Goal: Information Seeking & Learning: Check status

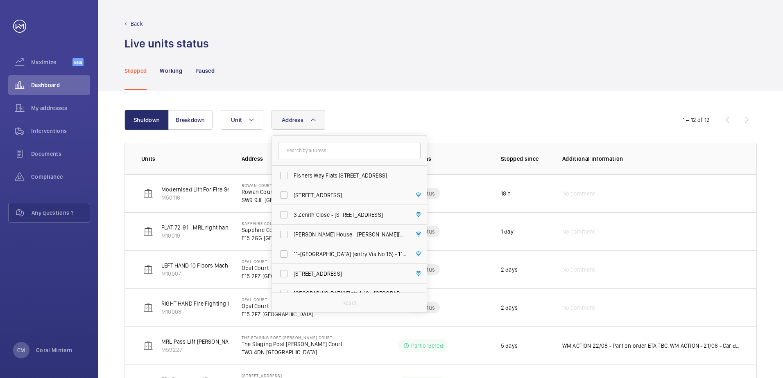
type input "r"
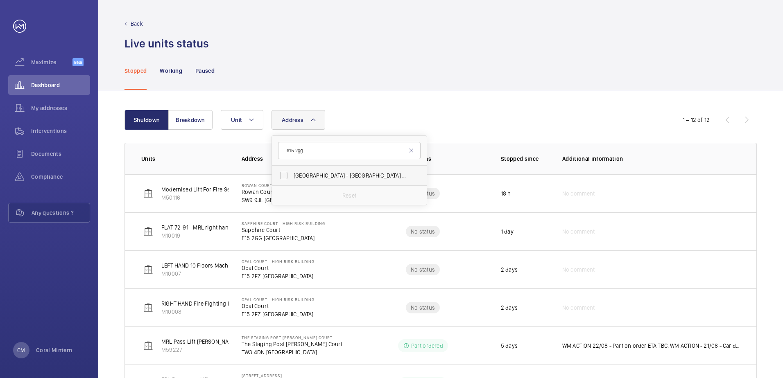
type input "e15 2gg"
drag, startPoint x: 340, startPoint y: 167, endPoint x: 346, endPoint y: 176, distance: 11.0
click at [346, 176] on label "[GEOGRAPHIC_DATA] - High [STREET_ADDRESS]" at bounding box center [343, 176] width 142 height 20
click at [347, 176] on span "[GEOGRAPHIC_DATA] - High [STREET_ADDRESS]" at bounding box center [349, 176] width 113 height 8
click at [292, 176] on input "[GEOGRAPHIC_DATA] - High [STREET_ADDRESS]" at bounding box center [283, 175] width 16 height 16
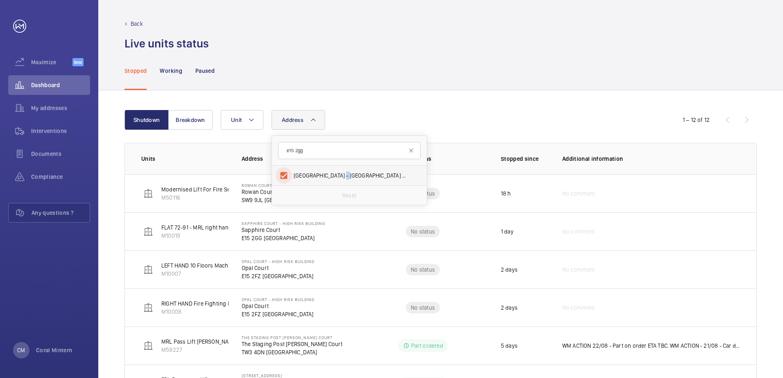
checkbox input "true"
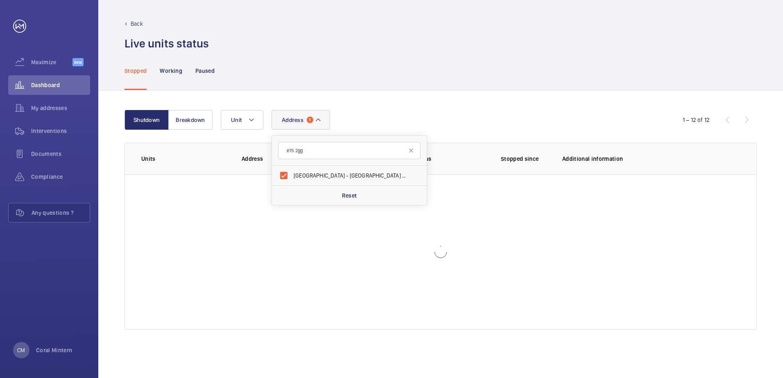
click at [403, 106] on div "Shutdown Breakdown Address [STREET_ADDRESS] Reset Unit 1 – 12 of 12 Units Addre…" at bounding box center [440, 234] width 684 height 288
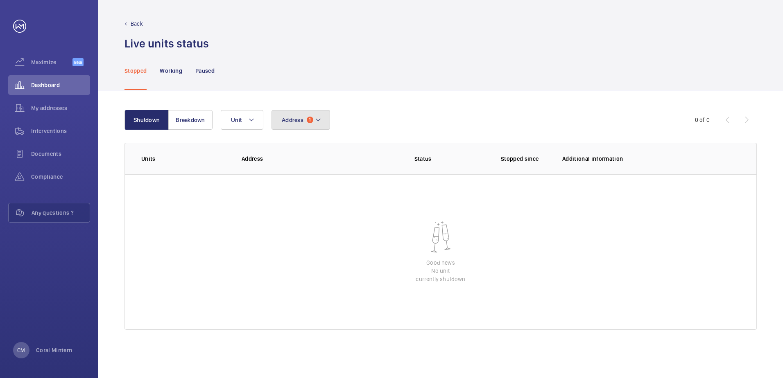
click at [289, 118] on span "Address" at bounding box center [293, 120] width 22 height 7
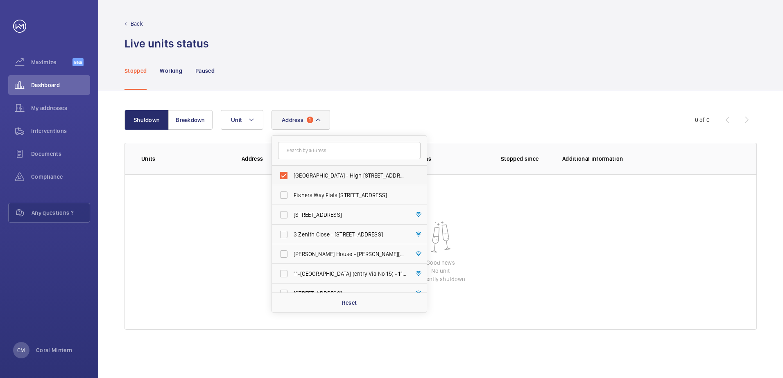
click at [357, 172] on span "[GEOGRAPHIC_DATA] - High [STREET_ADDRESS]" at bounding box center [349, 176] width 113 height 8
click at [292, 172] on input "[GEOGRAPHIC_DATA] - High [STREET_ADDRESS]" at bounding box center [283, 175] width 16 height 16
checkbox input "false"
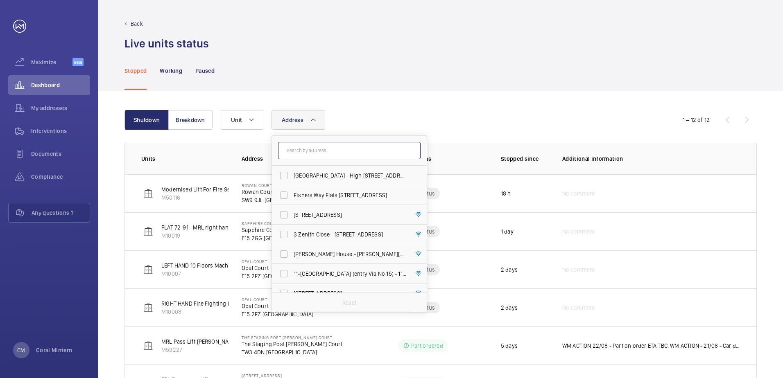
click at [346, 146] on input "text" at bounding box center [349, 150] width 142 height 17
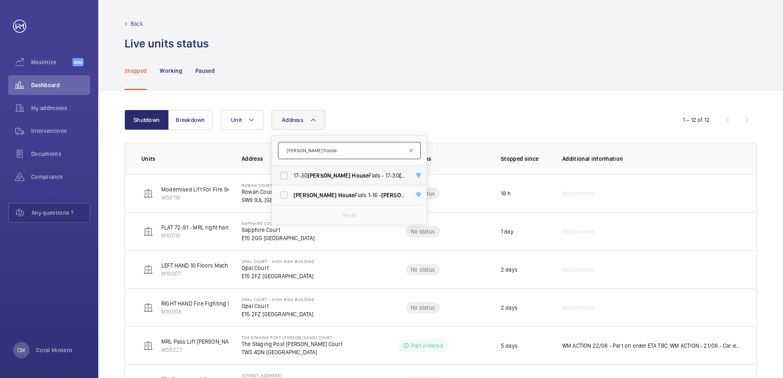
type input "[PERSON_NAME] house"
click at [352, 173] on span "House" at bounding box center [360, 175] width 17 height 7
click at [292, 173] on input "17-30 [PERSON_NAME][GEOGRAPHIC_DATA] Flats - 17-[STREET_ADDRESS][PERSON_NAME]" at bounding box center [283, 175] width 16 height 16
checkbox input "true"
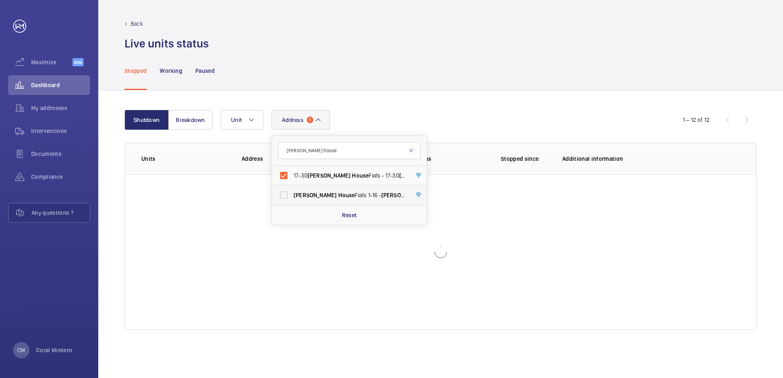
click at [350, 191] on label "[PERSON_NAME][GEOGRAPHIC_DATA] Flats 1-16 - [PERSON_NAME][GEOGRAPHIC_DATA]" at bounding box center [343, 195] width 142 height 20
click at [292, 191] on input "[PERSON_NAME][GEOGRAPHIC_DATA] Flats 1-16 - [PERSON_NAME][GEOGRAPHIC_DATA]" at bounding box center [283, 195] width 16 height 16
checkbox input "true"
click at [504, 77] on div "Stopped Working Paused" at bounding box center [440, 70] width 632 height 39
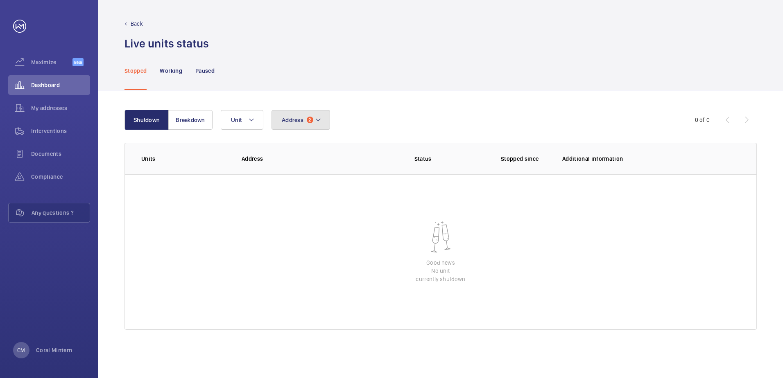
click at [307, 120] on span "2" at bounding box center [310, 120] width 7 height 7
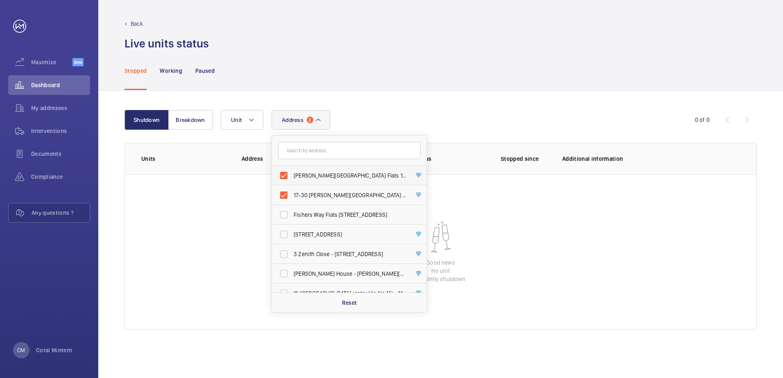
click at [350, 182] on label "[PERSON_NAME][GEOGRAPHIC_DATA] Flats 1-16 - [PERSON_NAME][GEOGRAPHIC_DATA]" at bounding box center [343, 176] width 142 height 20
click at [292, 182] on input "[PERSON_NAME][GEOGRAPHIC_DATA] Flats 1-16 - [PERSON_NAME][GEOGRAPHIC_DATA]" at bounding box center [283, 175] width 16 height 16
click at [354, 190] on label "[PERSON_NAME][GEOGRAPHIC_DATA] Flats 1-16 - [PERSON_NAME][GEOGRAPHIC_DATA]" at bounding box center [343, 195] width 142 height 20
click at [292, 190] on input "[PERSON_NAME][GEOGRAPHIC_DATA] Flats 1-16 - [PERSON_NAME][GEOGRAPHIC_DATA]" at bounding box center [283, 195] width 16 height 16
checkbox input "true"
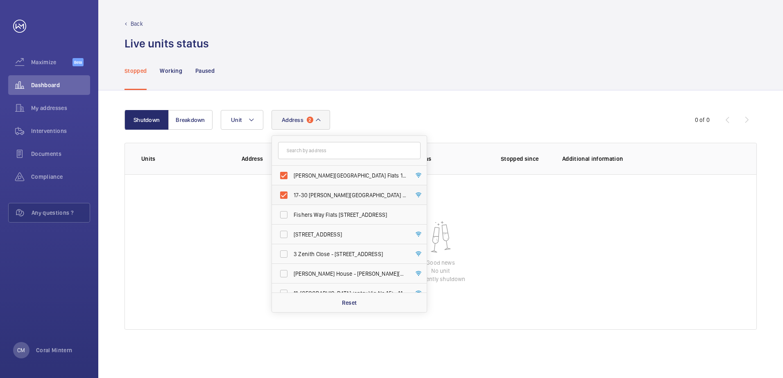
click at [355, 192] on span "17-30 [PERSON_NAME][GEOGRAPHIC_DATA] Flats - 17-[STREET_ADDRESS][PERSON_NAME]" at bounding box center [349, 195] width 113 height 8
click at [292, 192] on input "17-30 [PERSON_NAME][GEOGRAPHIC_DATA] Flats - 17-[STREET_ADDRESS][PERSON_NAME]" at bounding box center [283, 195] width 16 height 16
checkbox input "false"
click at [352, 178] on span "[PERSON_NAME][GEOGRAPHIC_DATA] Flats 1-16 - [PERSON_NAME][GEOGRAPHIC_DATA]" at bounding box center [349, 176] width 113 height 8
click at [292, 178] on input "[PERSON_NAME][GEOGRAPHIC_DATA] Flats 1-16 - [PERSON_NAME][GEOGRAPHIC_DATA]" at bounding box center [283, 175] width 16 height 16
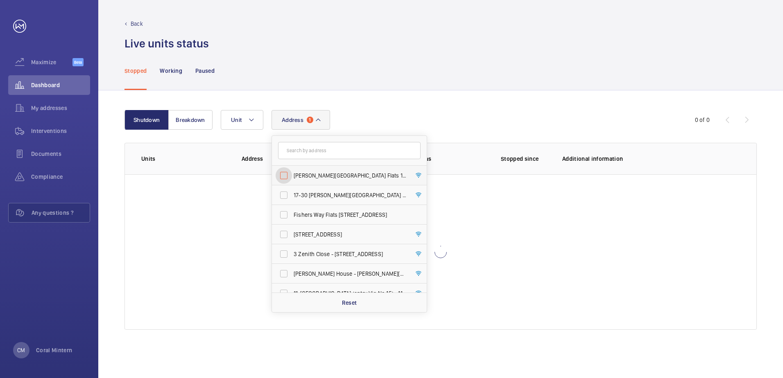
checkbox input "false"
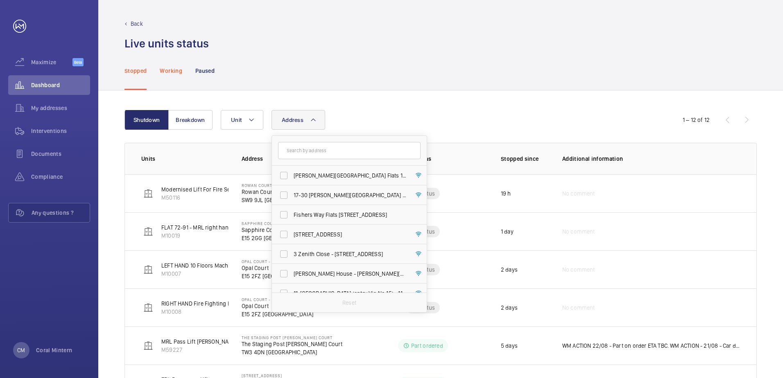
click at [167, 80] on div "Working" at bounding box center [171, 70] width 22 height 39
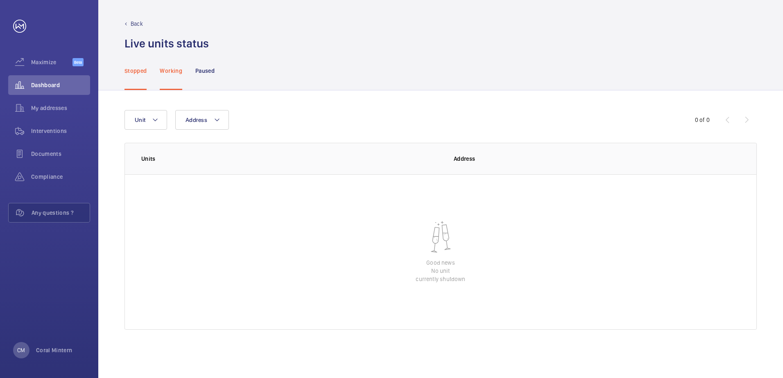
click at [172, 71] on p "Working" at bounding box center [171, 71] width 22 height 8
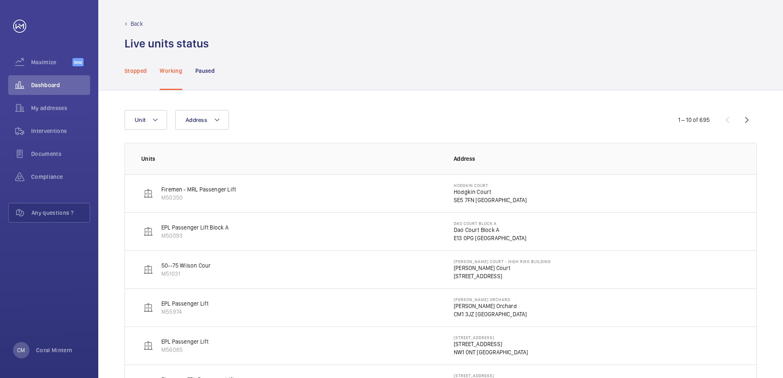
click at [142, 73] on p "Stopped" at bounding box center [135, 71] width 22 height 8
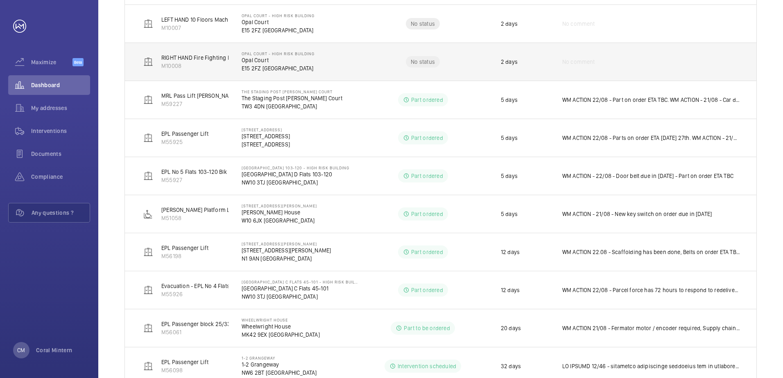
scroll to position [273, 0]
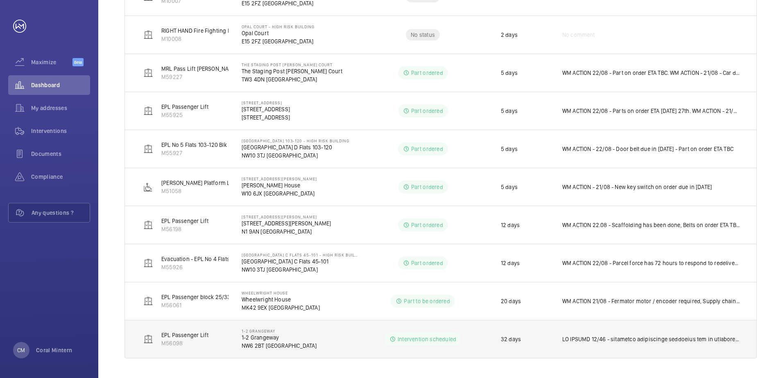
click at [612, 329] on td at bounding box center [652, 339] width 207 height 38
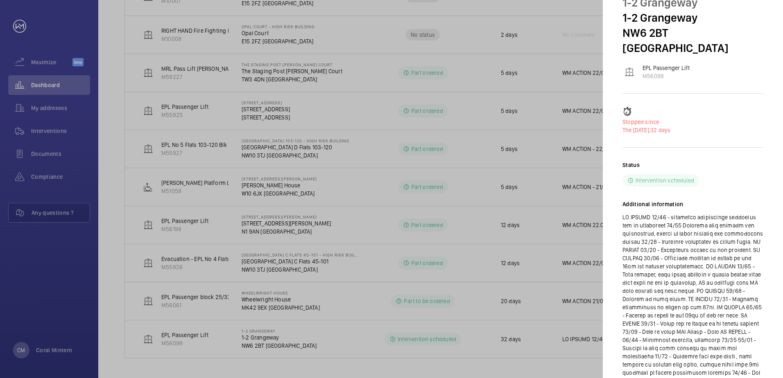
scroll to position [0, 0]
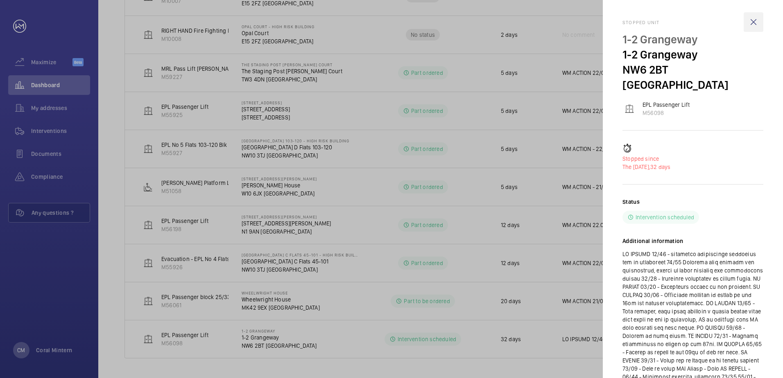
click at [749, 24] on wm-front-icon-button at bounding box center [753, 22] width 20 height 20
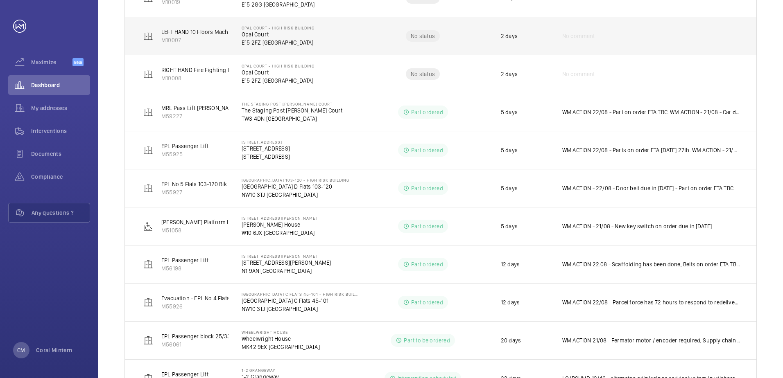
scroll to position [273, 0]
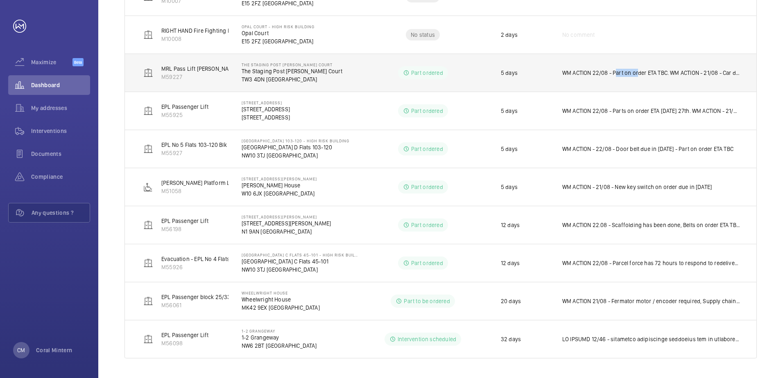
drag, startPoint x: 635, startPoint y: 80, endPoint x: 611, endPoint y: 84, distance: 24.5
click at [612, 84] on td "WM ACTION 22/08 - Part on order ETA TBC. WM ACTION - 21/08 - Car door contact r…" at bounding box center [652, 73] width 207 height 38
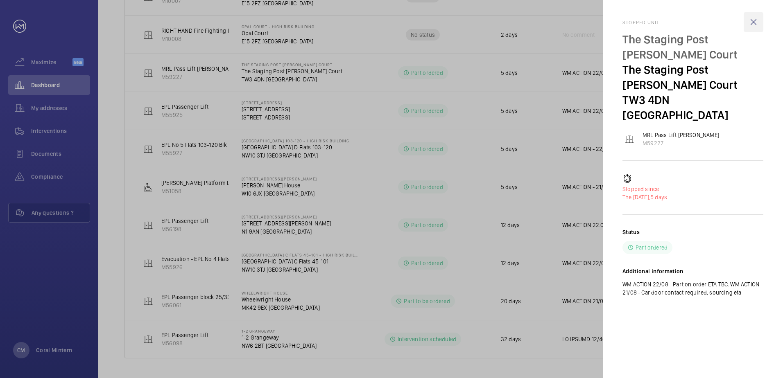
click at [757, 26] on wm-front-icon-button at bounding box center [753, 22] width 20 height 20
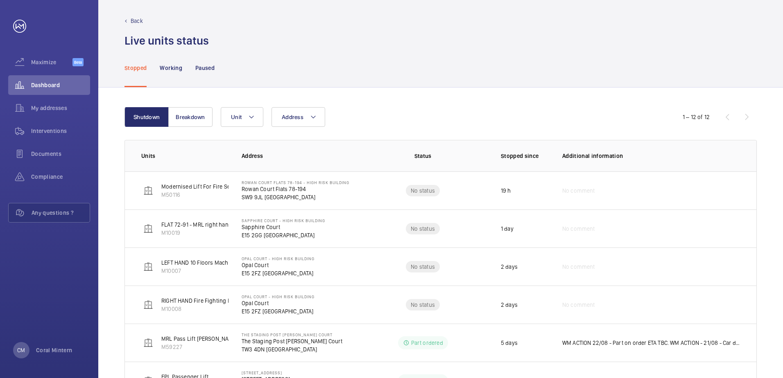
scroll to position [0, 0]
